Goal: Task Accomplishment & Management: Manage account settings

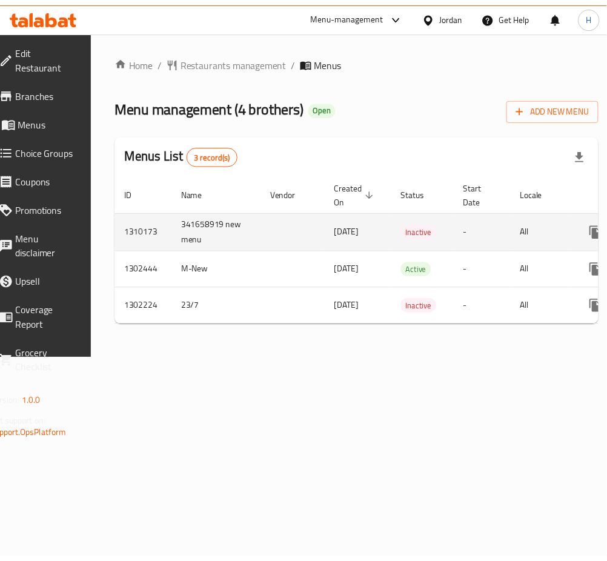
scroll to position [0, 134]
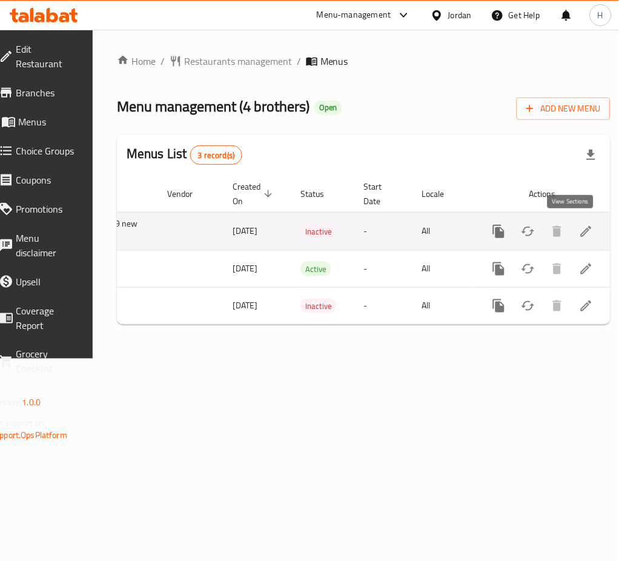
click at [579, 233] on icon "enhanced table" at bounding box center [586, 231] width 15 height 15
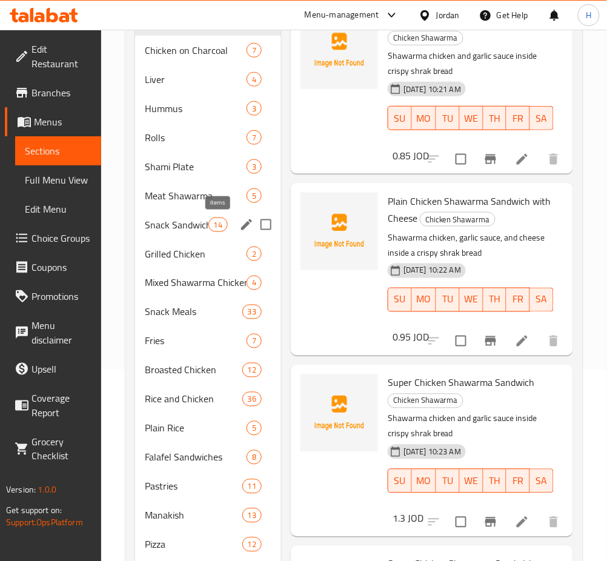
scroll to position [242, 0]
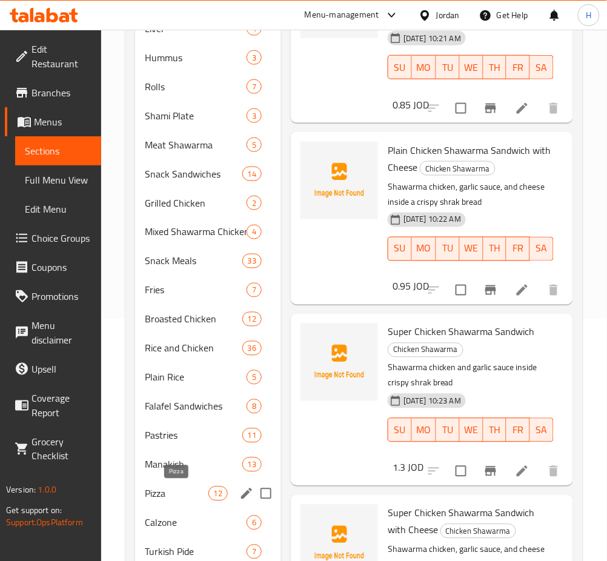
click at [187, 494] on span "Pizza" at bounding box center [177, 494] width 64 height 15
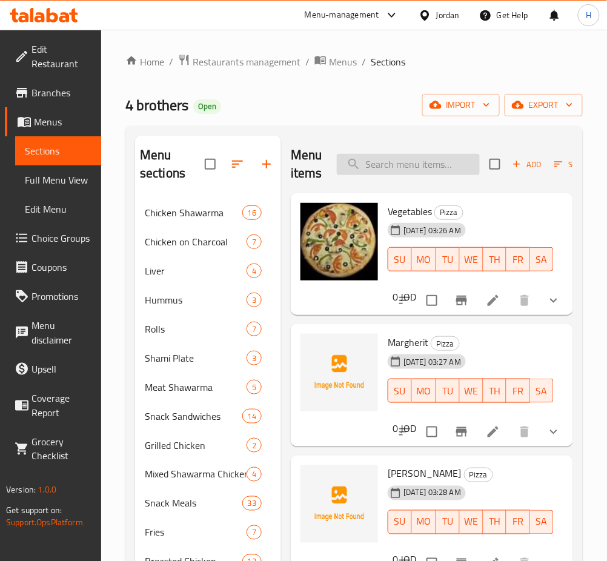
click at [459, 161] on input "search" at bounding box center [408, 164] width 143 height 21
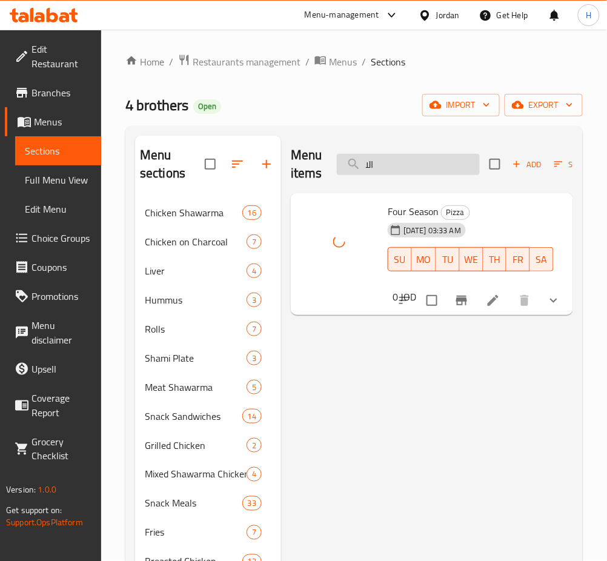
click at [396, 159] on input "الا" at bounding box center [408, 164] width 143 height 21
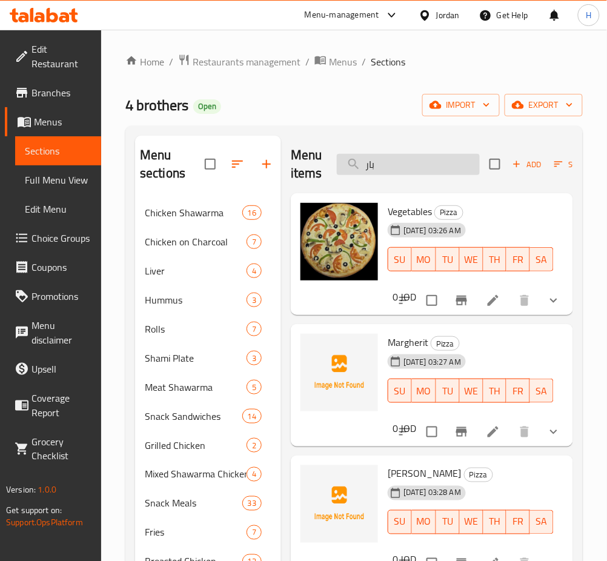
click at [445, 165] on input "بار" at bounding box center [408, 164] width 143 height 21
click at [445, 163] on input "بارب" at bounding box center [408, 164] width 143 height 21
click at [447, 161] on input "بارب" at bounding box center [408, 164] width 143 height 21
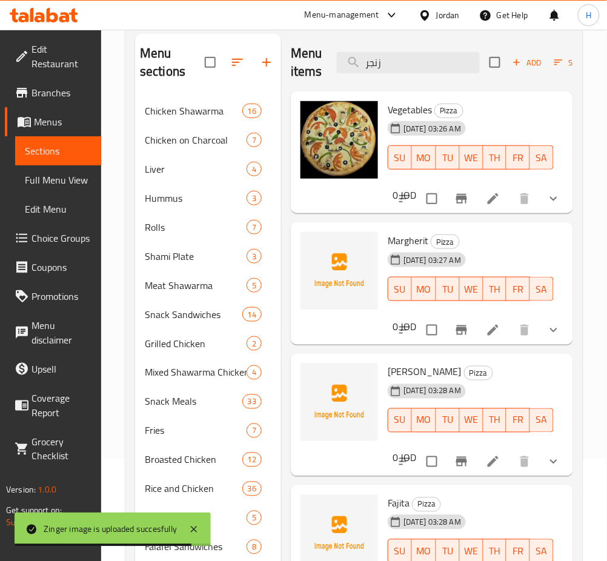
scroll to position [44, 0]
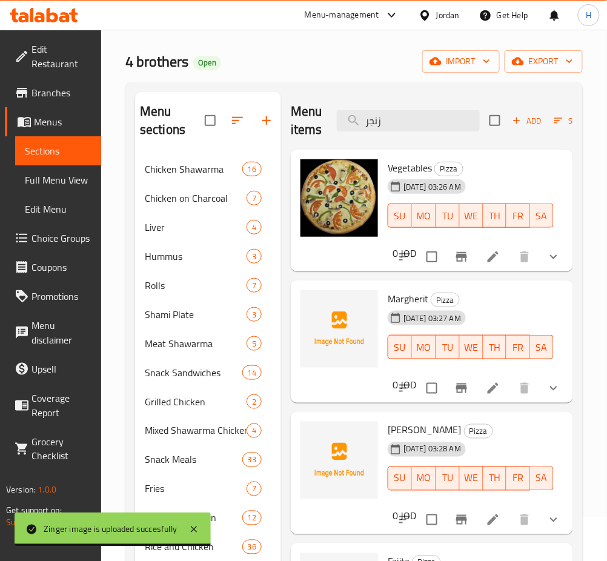
click at [410, 104] on div "Menu items زنجر Add Sort Manage items" at bounding box center [432, 121] width 282 height 58
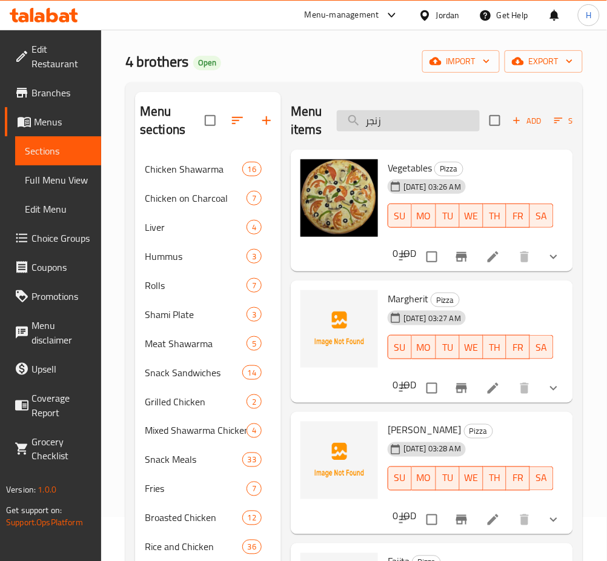
click at [391, 124] on input "زنجر" at bounding box center [408, 120] width 143 height 21
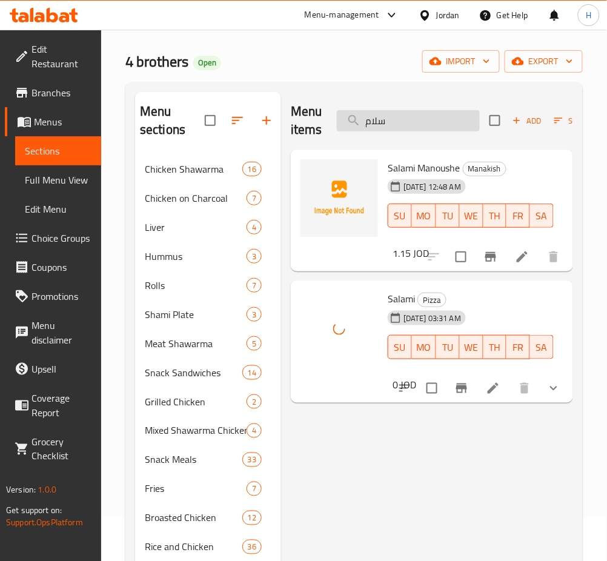
click at [425, 116] on input "سلام" at bounding box center [408, 120] width 143 height 21
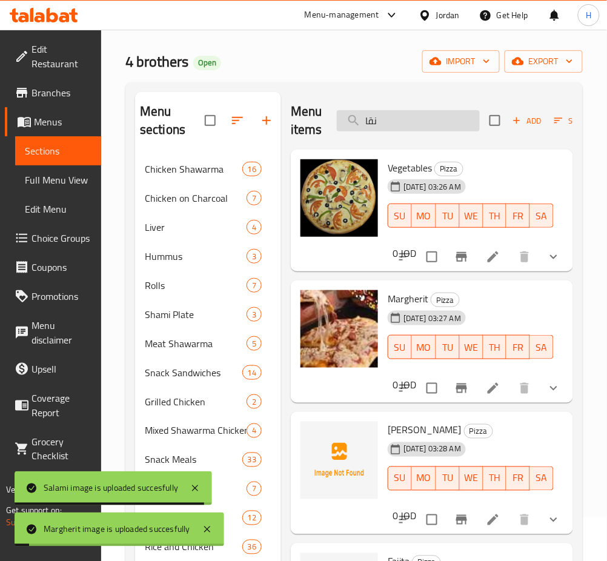
click at [400, 121] on input "نقا" at bounding box center [408, 120] width 143 height 21
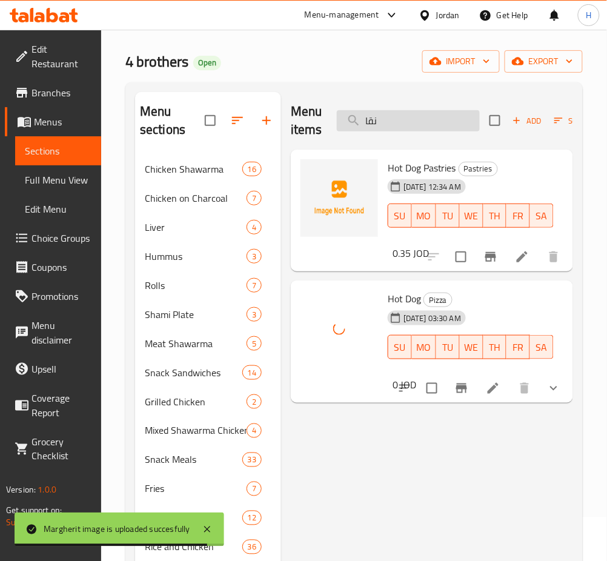
click at [454, 113] on input "نقا" at bounding box center [408, 120] width 143 height 21
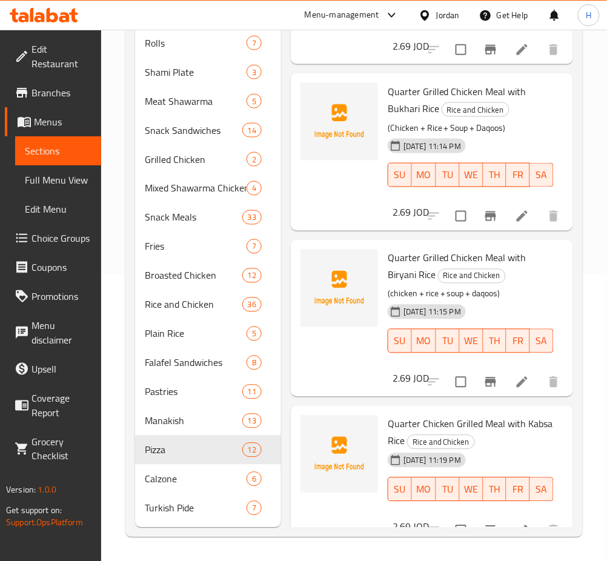
scroll to position [0, 0]
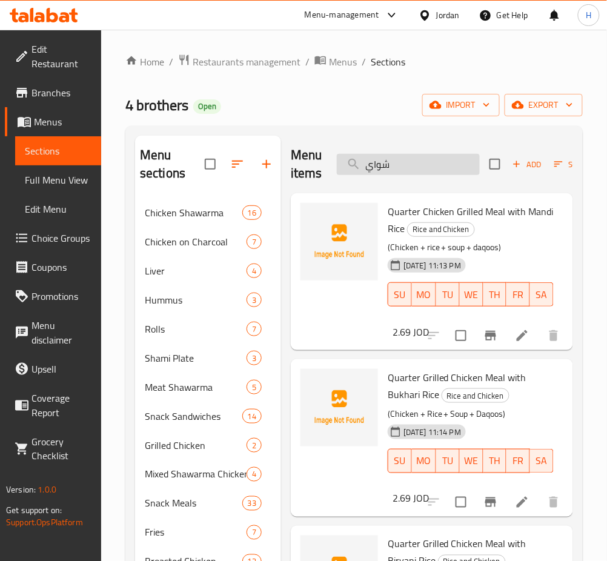
click at [450, 168] on input "شواي" at bounding box center [408, 164] width 143 height 21
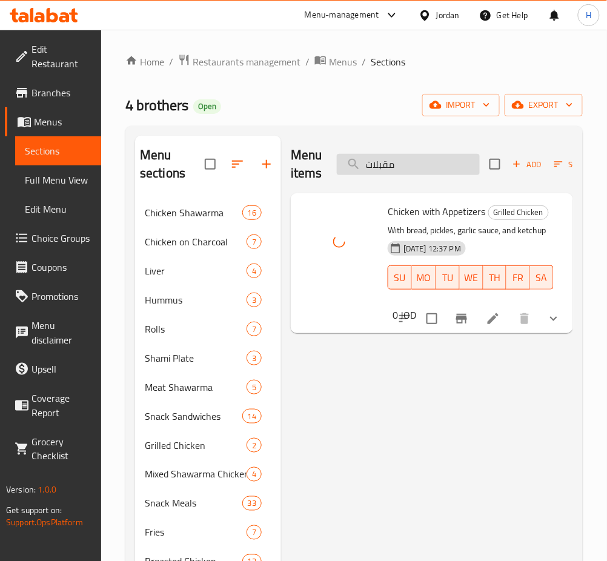
click at [417, 167] on input "مقبلات" at bounding box center [408, 164] width 143 height 21
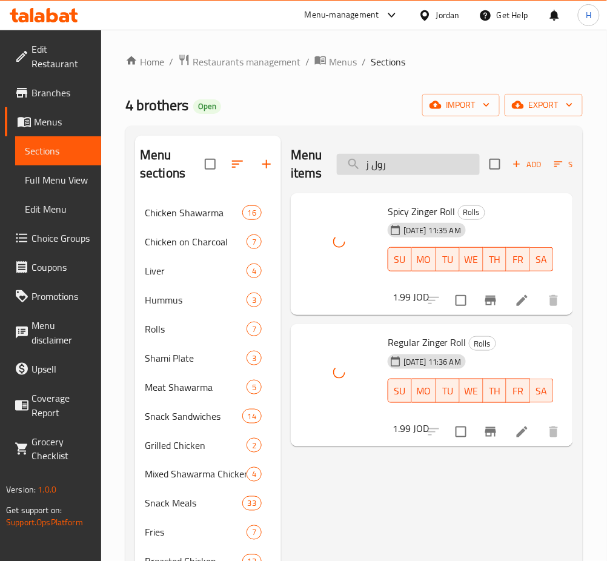
click at [430, 162] on input "رول ز" at bounding box center [408, 164] width 143 height 21
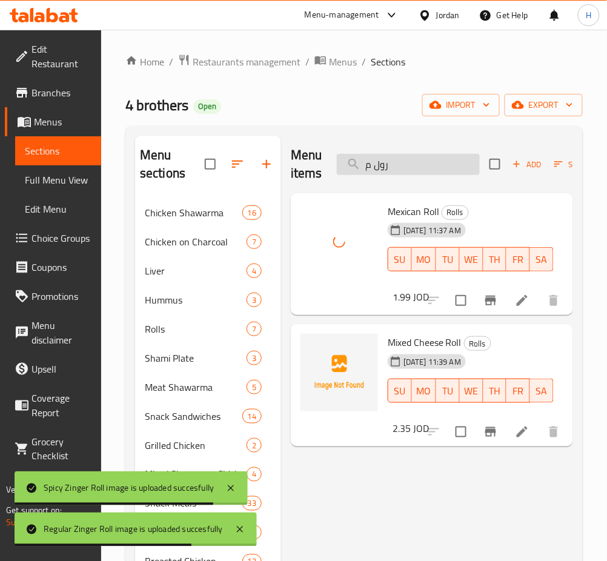
click at [414, 174] on div "Menu items رول م Add Sort Manage items" at bounding box center [432, 165] width 282 height 58
click at [415, 170] on input "رول م" at bounding box center [408, 164] width 143 height 21
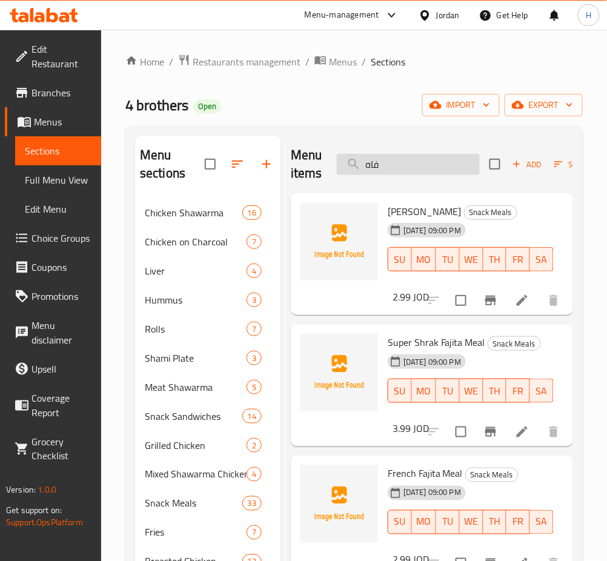
click at [427, 169] on input "فاه" at bounding box center [408, 164] width 143 height 21
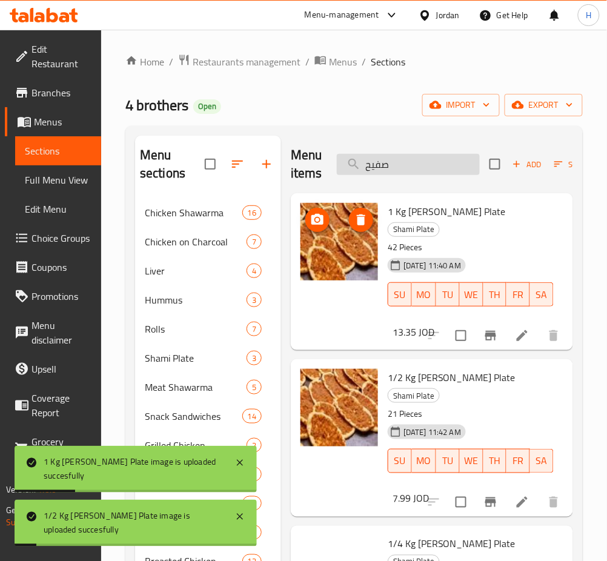
click at [410, 165] on input "صفيح" at bounding box center [408, 164] width 143 height 21
click at [408, 165] on input "صفيح" at bounding box center [408, 164] width 143 height 21
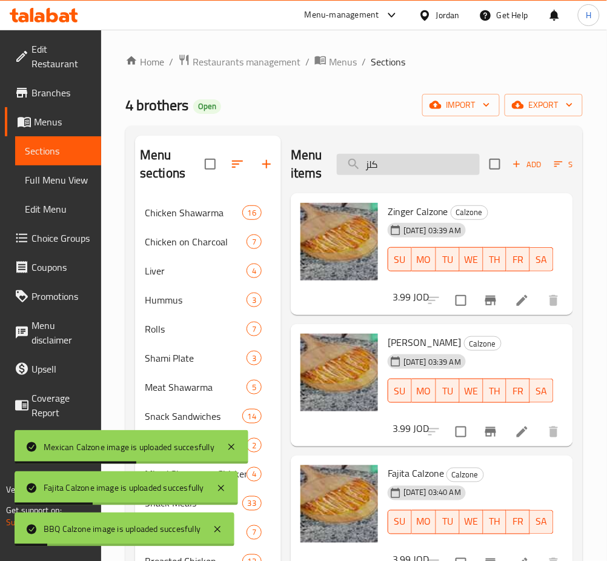
click at [404, 168] on input "كلز" at bounding box center [408, 164] width 143 height 21
drag, startPoint x: 404, startPoint y: 168, endPoint x: 398, endPoint y: 164, distance: 6.9
click at [404, 167] on input "كلز" at bounding box center [408, 164] width 143 height 21
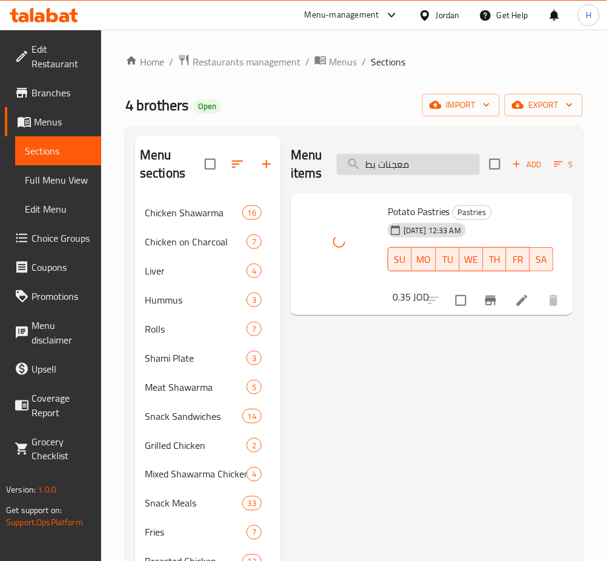
click at [451, 164] on input "معجنات بط" at bounding box center [408, 164] width 143 height 21
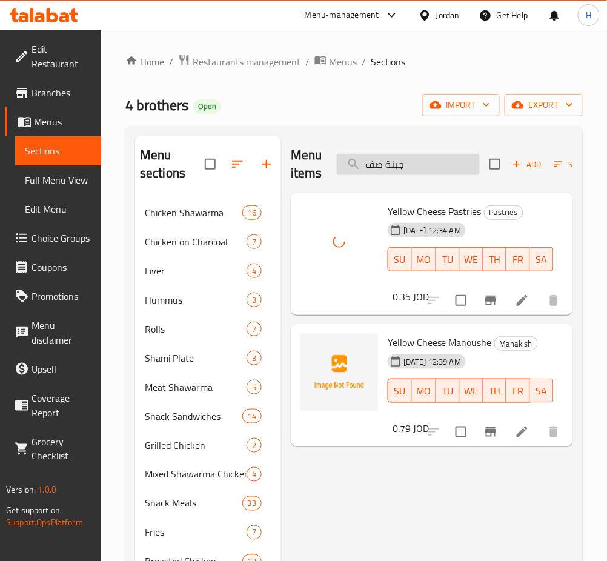
click at [435, 160] on input "جبنة صف" at bounding box center [408, 164] width 143 height 21
click at [434, 161] on input "جبنة صف" at bounding box center [408, 164] width 143 height 21
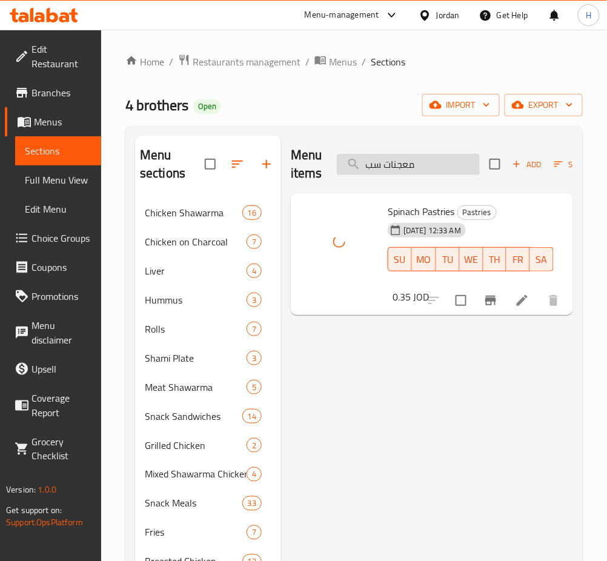
click at [450, 173] on input "معجنات سب" at bounding box center [408, 164] width 143 height 21
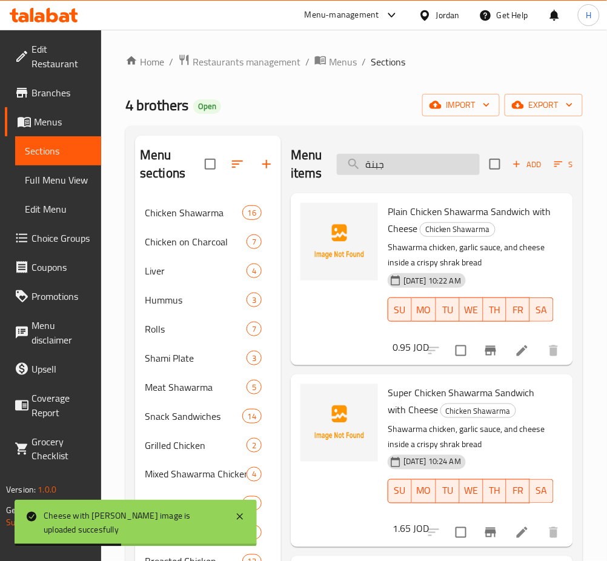
click at [443, 168] on input "جبنة" at bounding box center [408, 164] width 143 height 21
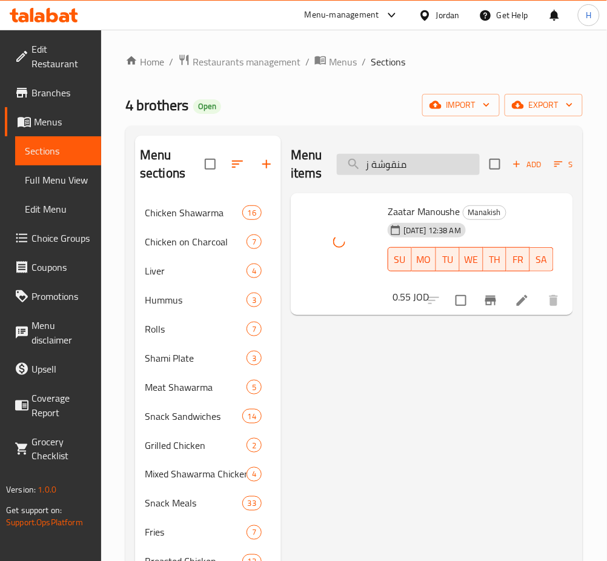
click at [428, 167] on input "منقوشة ز" at bounding box center [408, 164] width 143 height 21
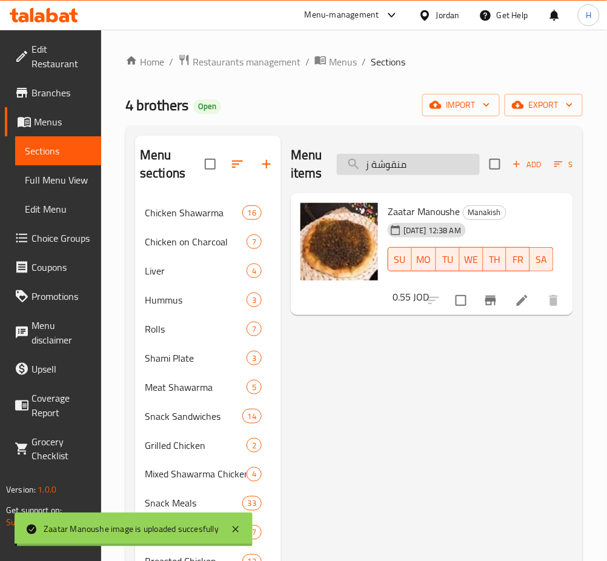
click at [428, 167] on input "منقوشة ز" at bounding box center [408, 164] width 143 height 21
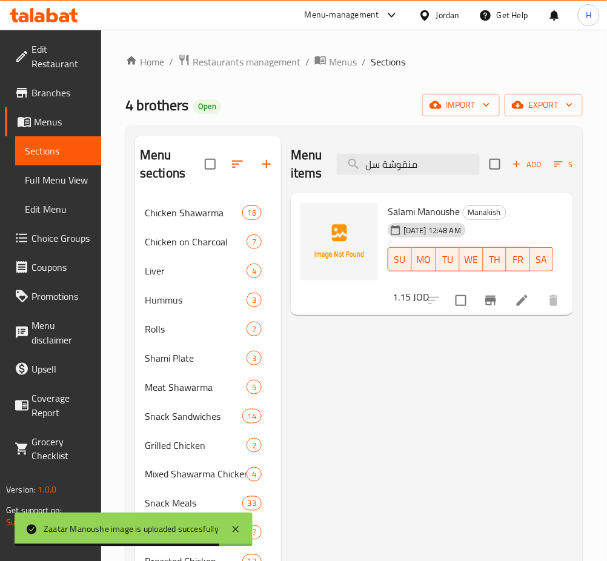
type input "منقوشة سل"
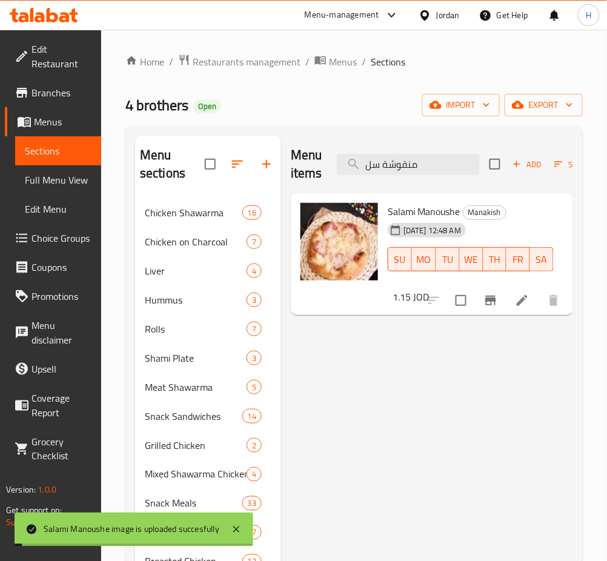
drag, startPoint x: 483, startPoint y: 396, endPoint x: 483, endPoint y: 439, distance: 43.0
click at [483, 398] on div "Menu items منقوشة سل Add Sort Manage items Salami Manoushe Manakish [DATE] 12:4…" at bounding box center [427, 475] width 292 height 678
